Goal: Transaction & Acquisition: Obtain resource

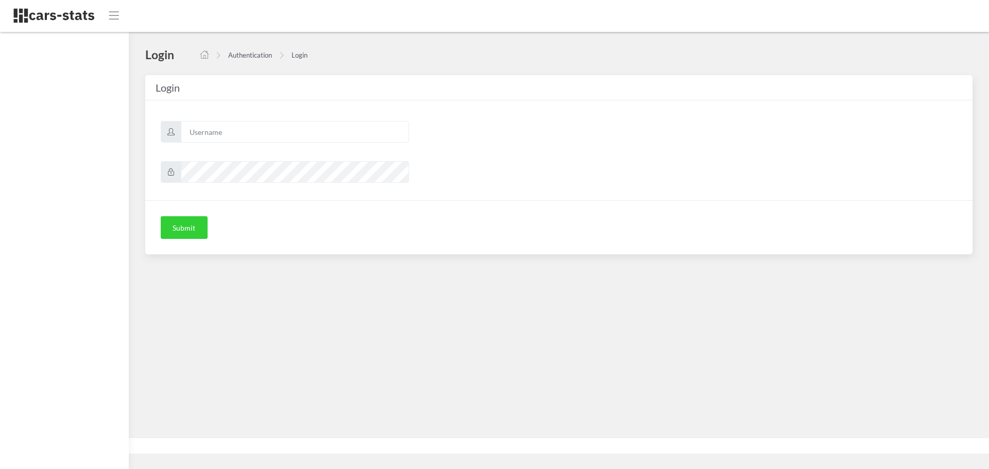
scroll to position [8, 8]
type input "skoda"
drag, startPoint x: 182, startPoint y: 228, endPoint x: 193, endPoint y: 227, distance: 11.4
click at [182, 228] on button "Submit" at bounding box center [184, 227] width 47 height 23
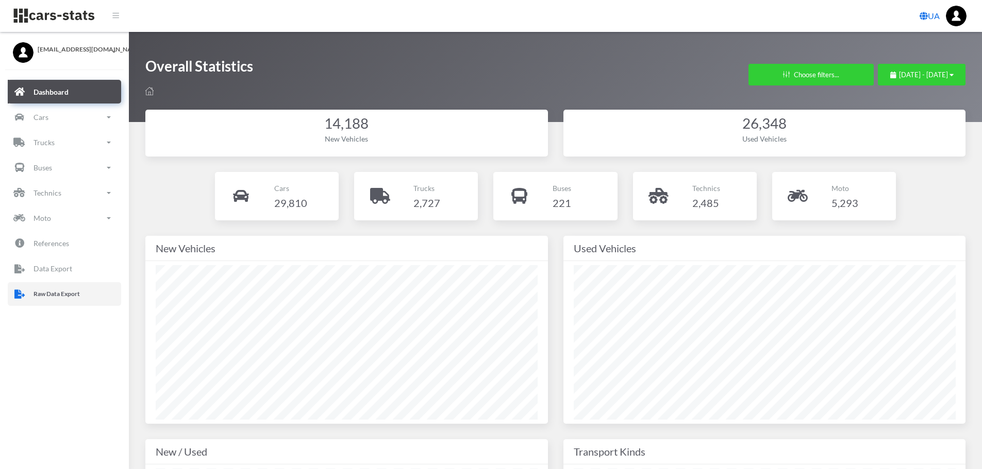
click at [62, 289] on p "Raw Data Export" at bounding box center [56, 294] width 46 height 11
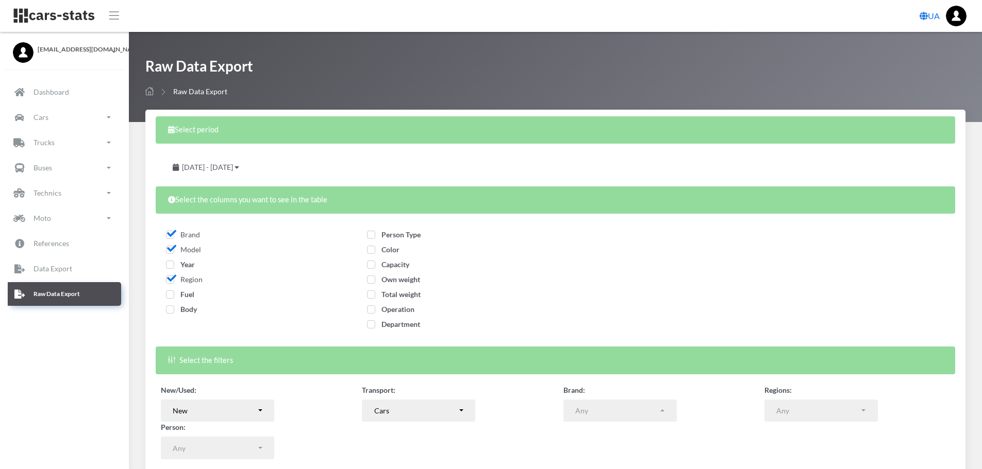
select select
click at [168, 267] on span "Year" at bounding box center [180, 264] width 29 height 9
checkbox input "true"
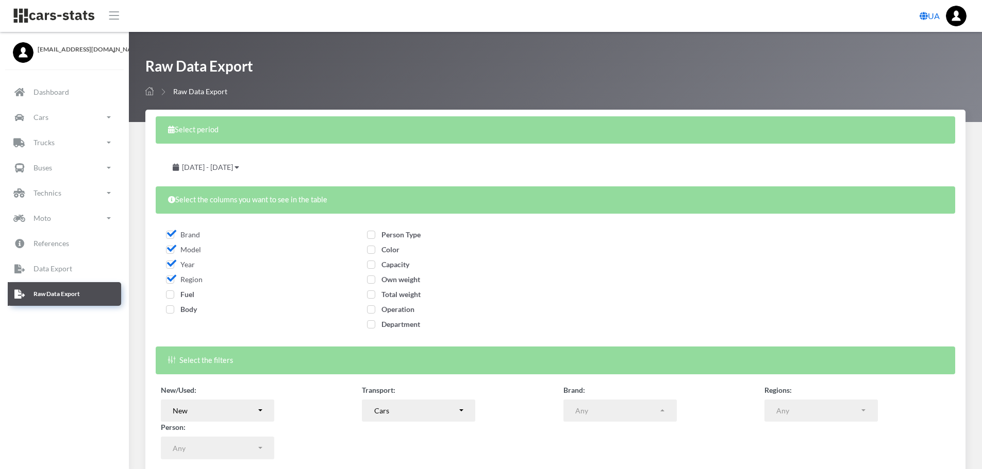
click at [171, 295] on span "Fuel" at bounding box center [180, 294] width 28 height 9
checkbox input "true"
drag, startPoint x: 171, startPoint y: 310, endPoint x: 179, endPoint y: 309, distance: 7.8
click at [173, 311] on span "Body" at bounding box center [181, 309] width 31 height 9
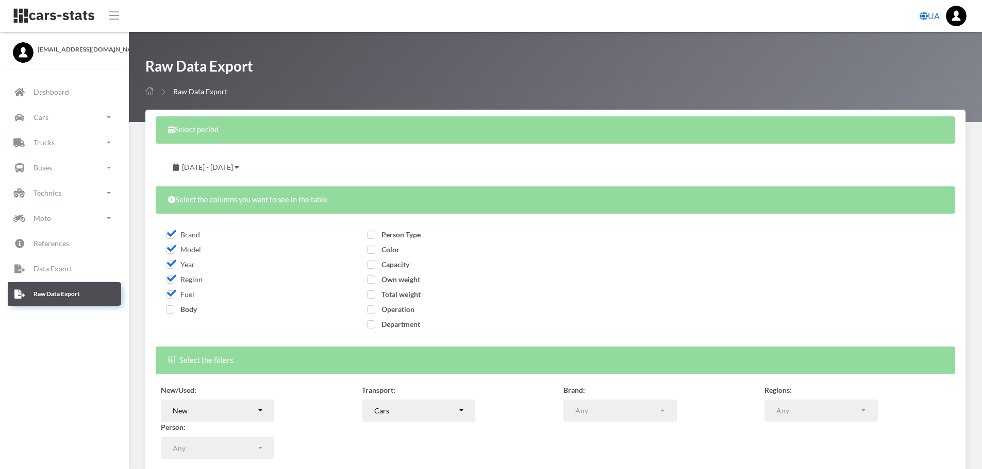
checkbox input "true"
click at [371, 232] on span "Person Type" at bounding box center [394, 234] width 54 height 9
checkbox input "true"
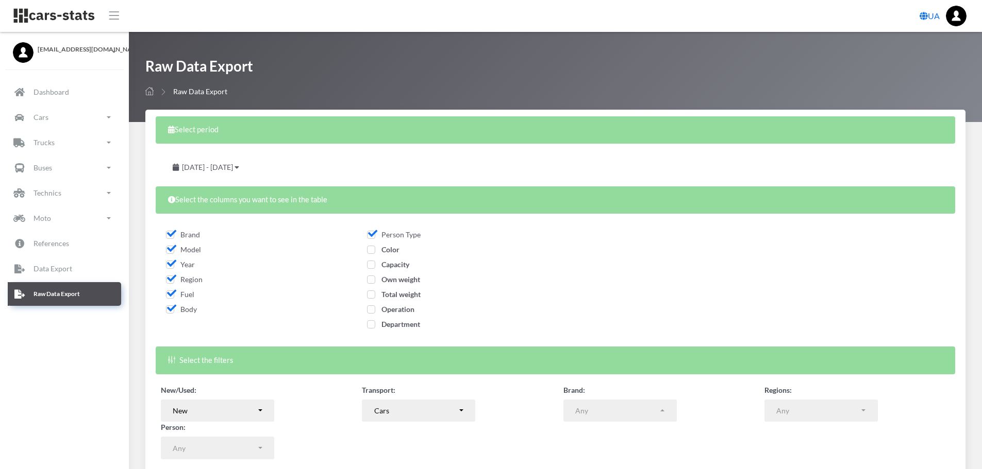
click at [371, 251] on span "Color" at bounding box center [383, 249] width 32 height 9
checkbox input "true"
drag, startPoint x: 370, startPoint y: 265, endPoint x: 370, endPoint y: 277, distance: 11.3
click at [370, 266] on span "Capacity" at bounding box center [388, 264] width 42 height 9
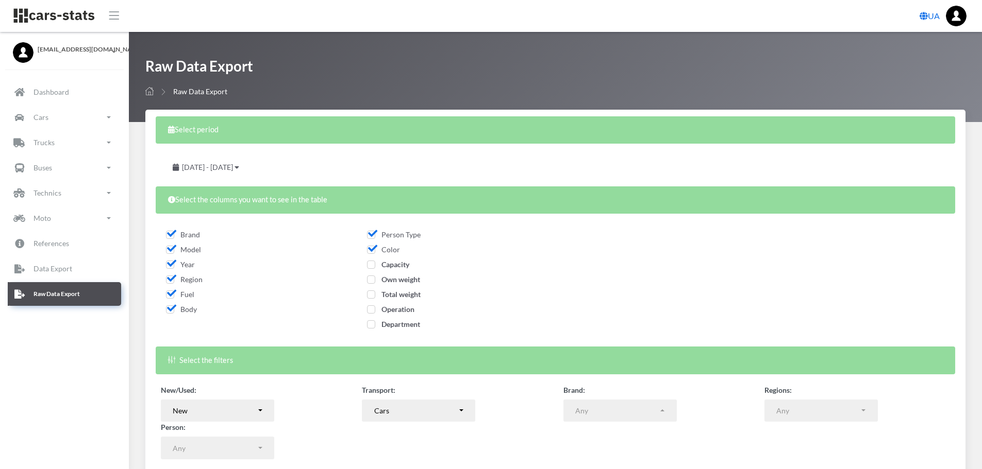
checkbox input "true"
click at [370, 279] on span "Own weight" at bounding box center [393, 279] width 53 height 9
checkbox input "true"
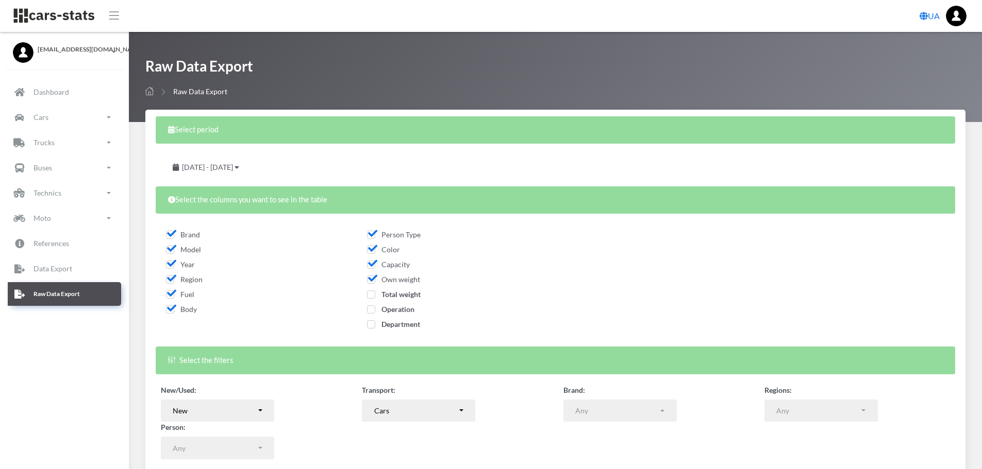
click at [374, 292] on span "Total weight" at bounding box center [394, 294] width 54 height 9
checkbox input "true"
click at [371, 307] on span "Operation" at bounding box center [390, 309] width 47 height 9
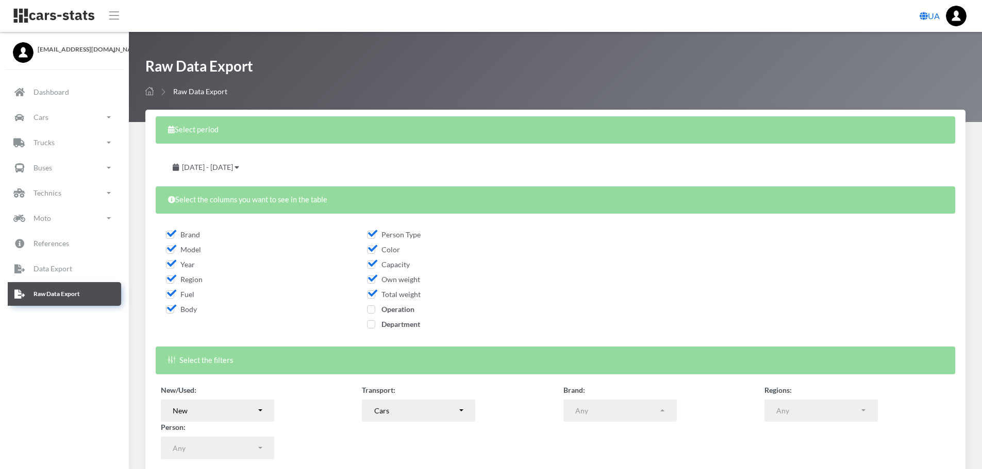
checkbox input "true"
click at [371, 327] on span "Department" at bounding box center [393, 324] width 53 height 9
checkbox input "true"
click at [233, 168] on span "August 19, 2025 - September 18, 2025" at bounding box center [207, 167] width 51 height 9
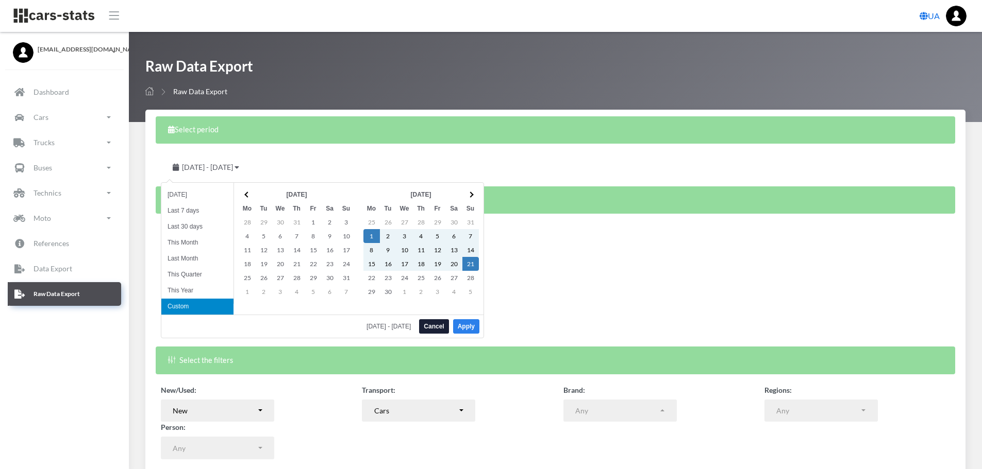
click at [471, 329] on button "Apply" at bounding box center [466, 326] width 26 height 14
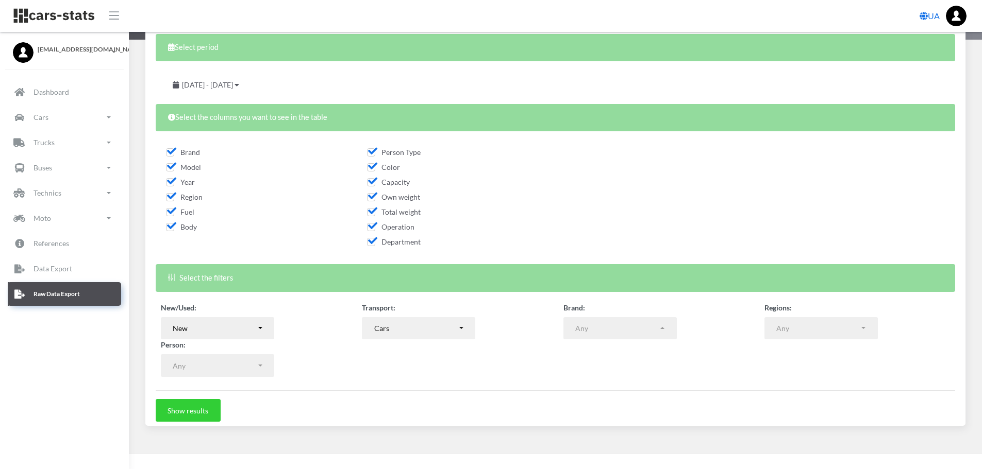
scroll to position [83, 0]
click at [211, 410] on button "Show results" at bounding box center [188, 410] width 65 height 23
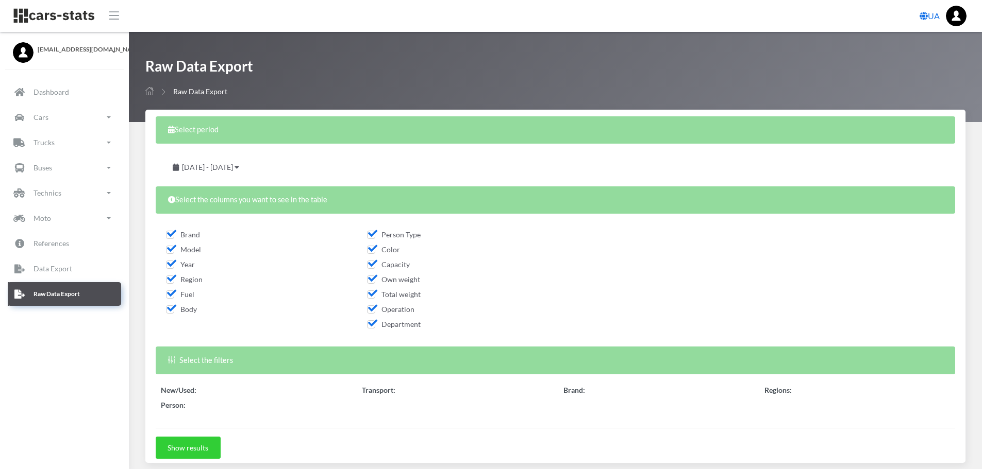
select select
select select "50"
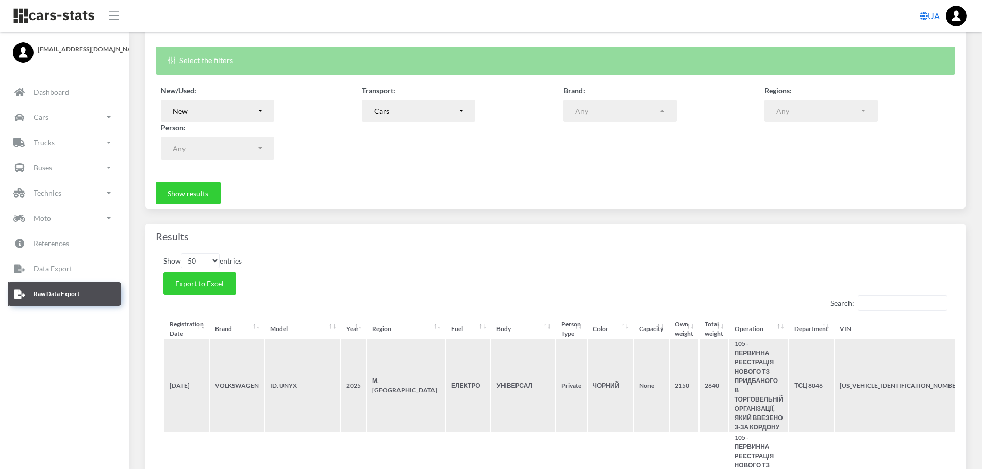
scroll to position [309, 0]
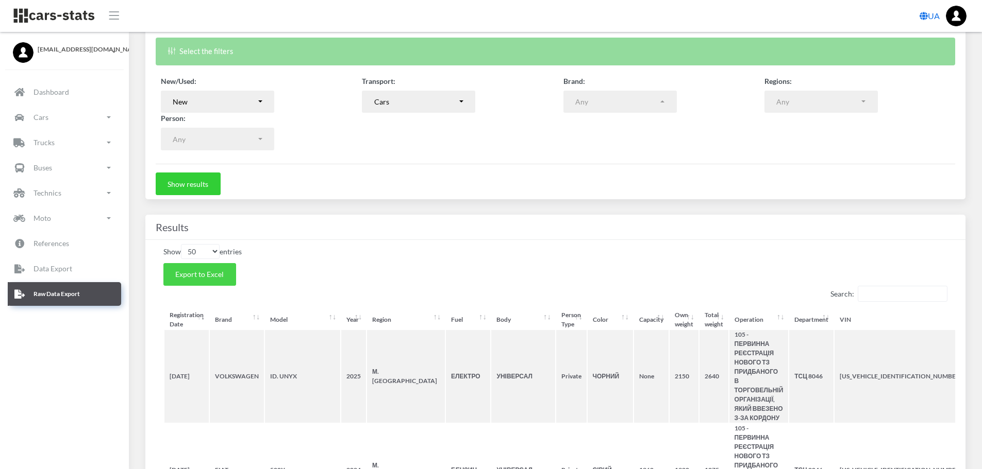
click at [220, 279] on span "Export to Excel" at bounding box center [199, 274] width 48 height 9
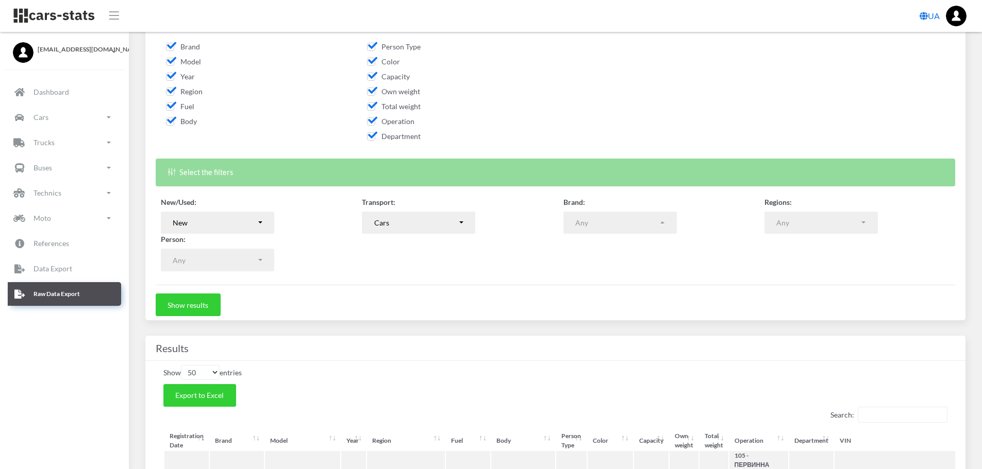
scroll to position [176, 0]
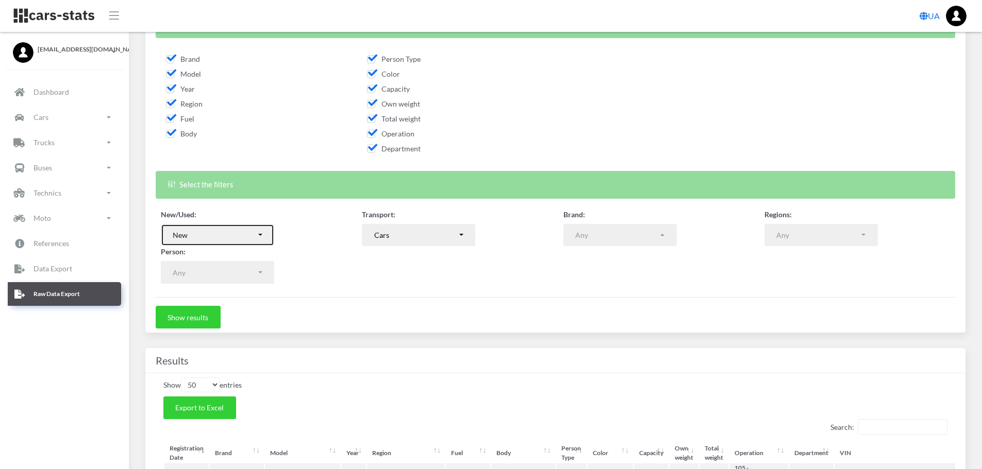
click at [266, 236] on button "New" at bounding box center [217, 235] width 113 height 23
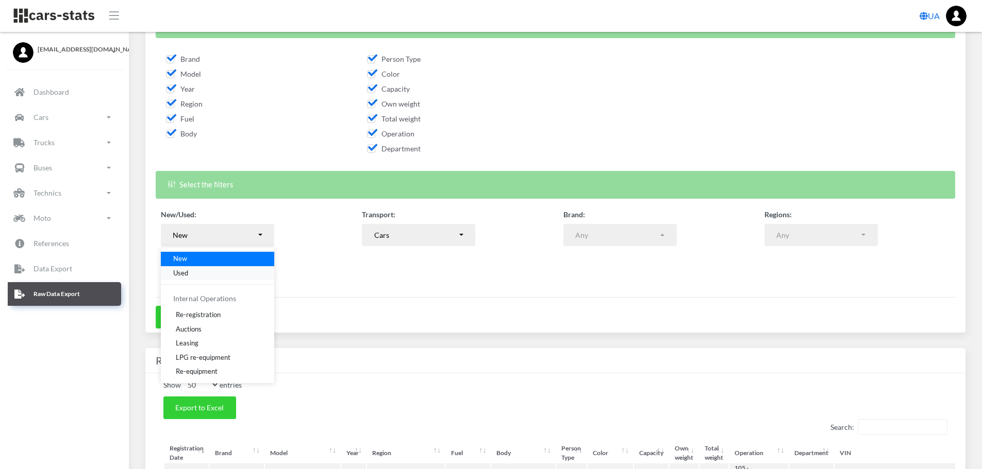
click at [201, 268] on link "Used" at bounding box center [217, 273] width 113 height 14
select select "used-import"
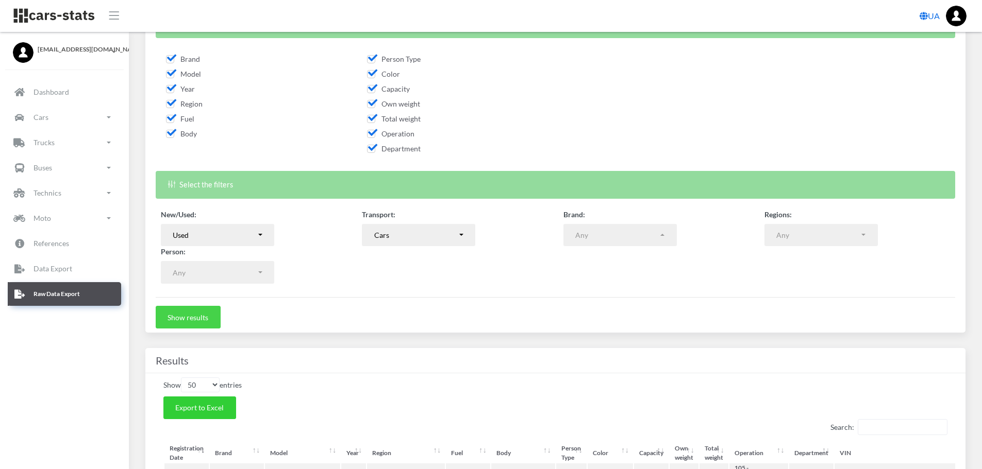
click at [198, 325] on button "Show results" at bounding box center [188, 317] width 65 height 23
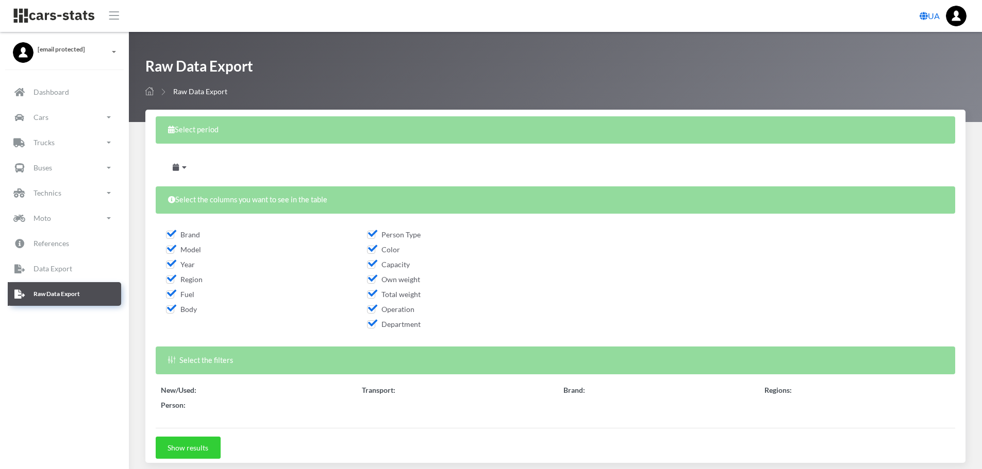
scroll to position [206, 0]
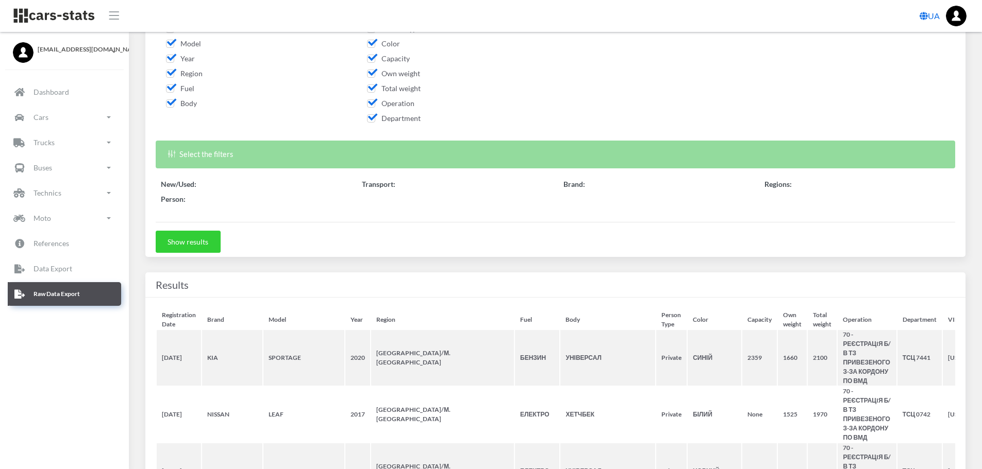
select select "50"
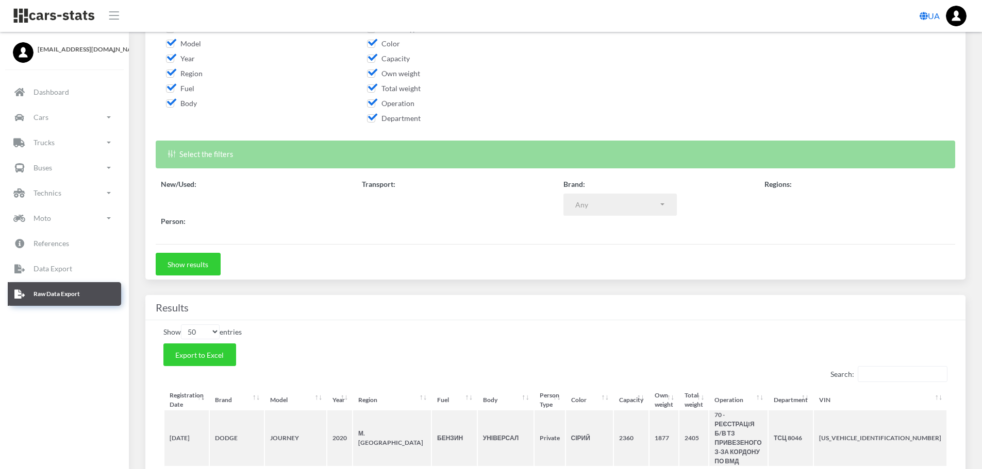
scroll to position [258, 0]
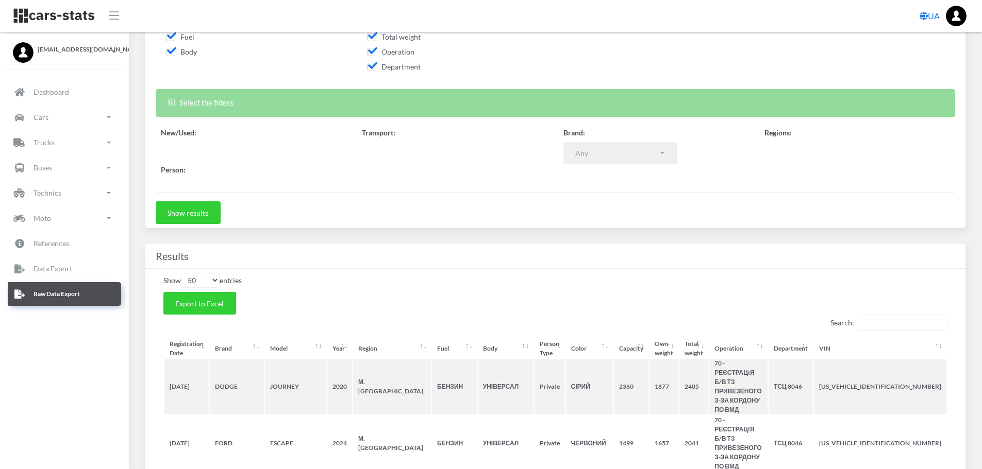
select select
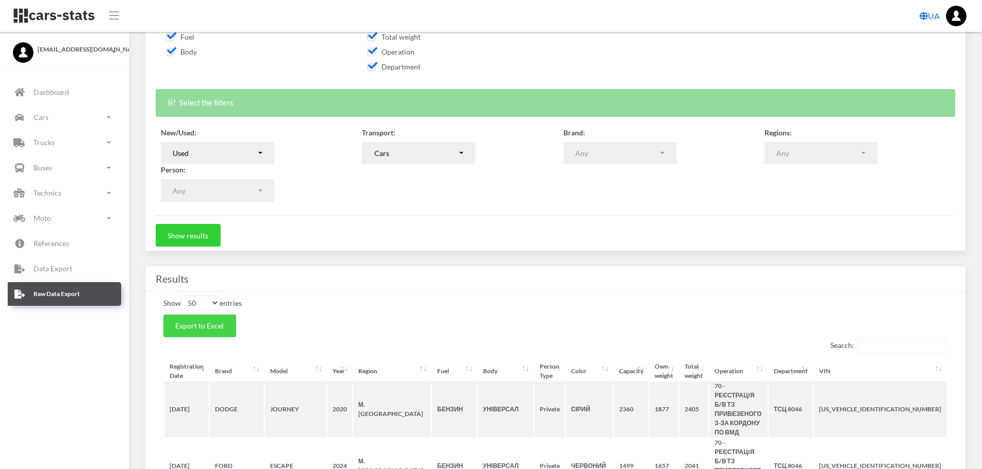
scroll to position [8, 8]
click at [202, 326] on span "Export to Excel" at bounding box center [199, 326] width 48 height 9
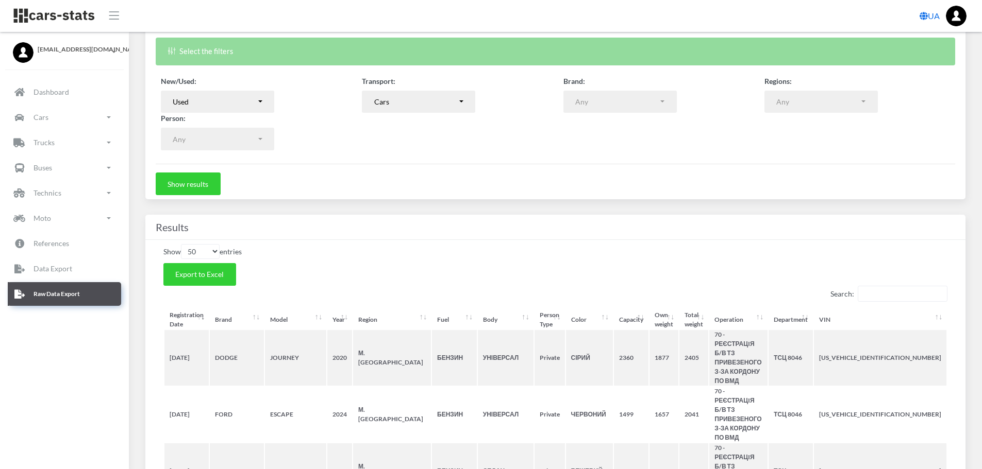
scroll to position [361, 0]
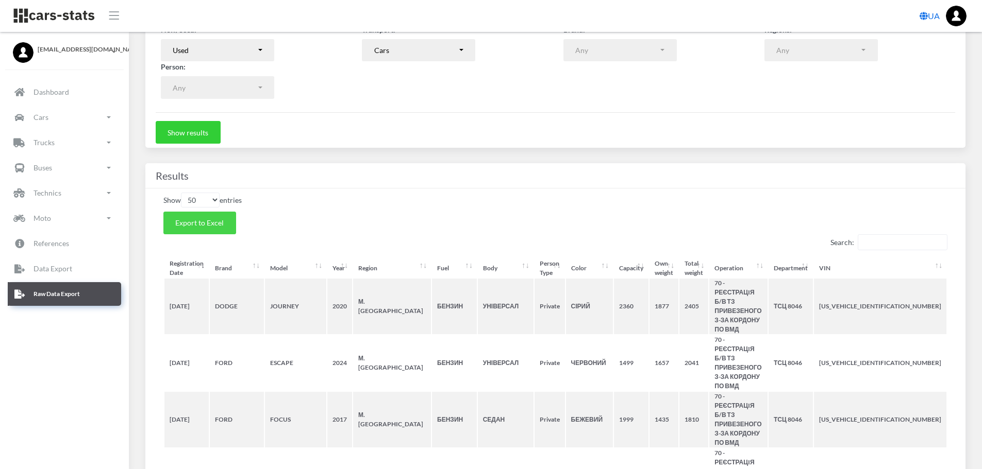
click at [227, 225] on button "Export to Excel" at bounding box center [199, 223] width 73 height 23
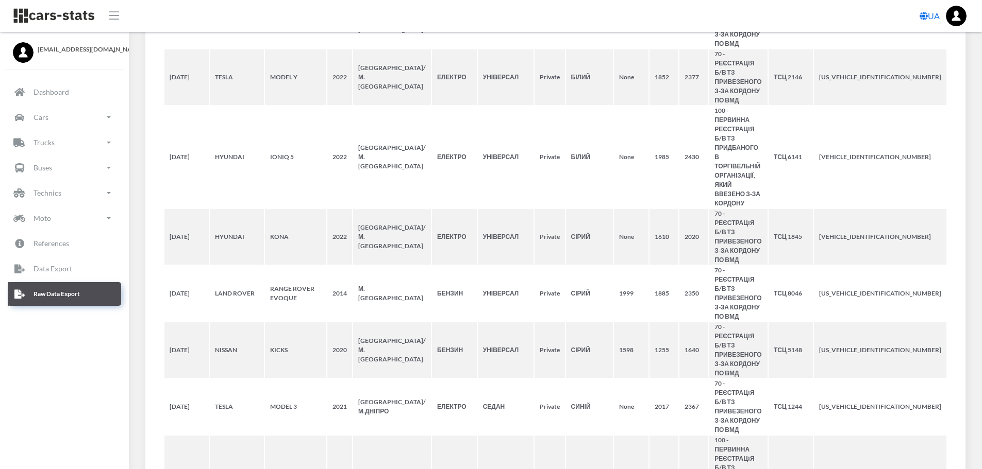
scroll to position [3393, 0]
